Goal: Find specific page/section: Find specific page/section

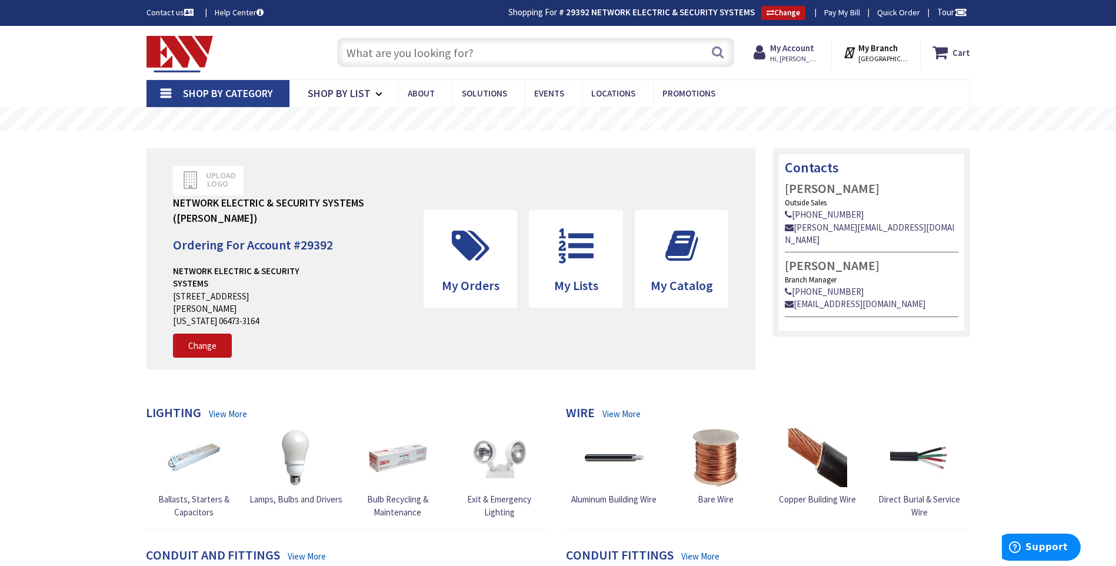
click at [660, 18] on li "Shopping For # 29392 NETWORK ELECTRIC & SECURITY SYSTEMS Change" at bounding box center [662, 13] width 314 height 14
